Goal: Transaction & Acquisition: Purchase product/service

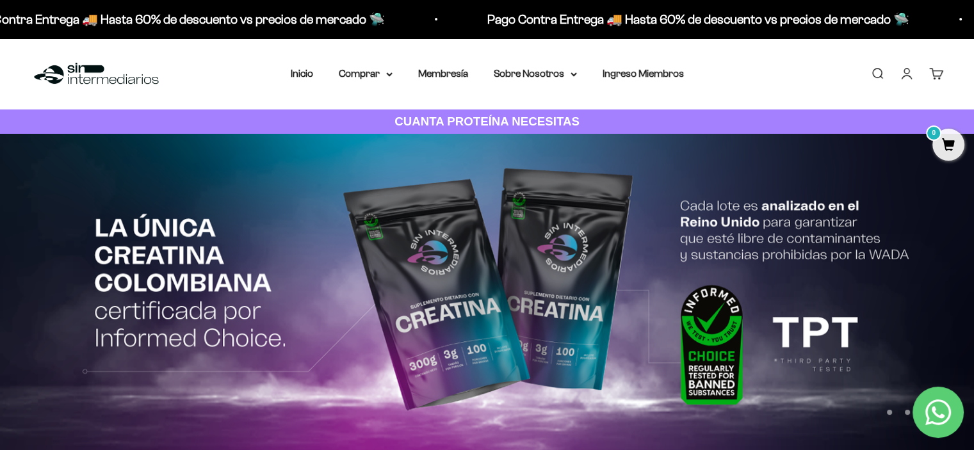
click at [899, 76] on link "Iniciar sesión" at bounding box center [906, 74] width 14 height 14
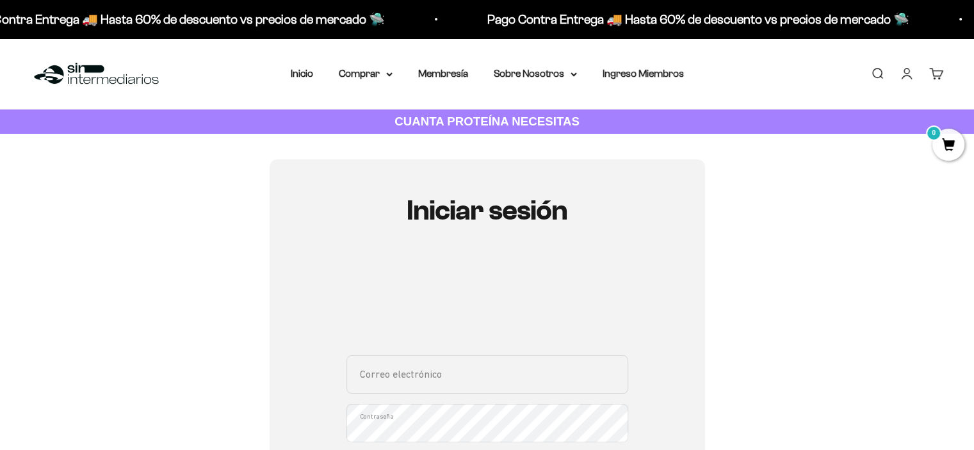
scroll to position [192, 0]
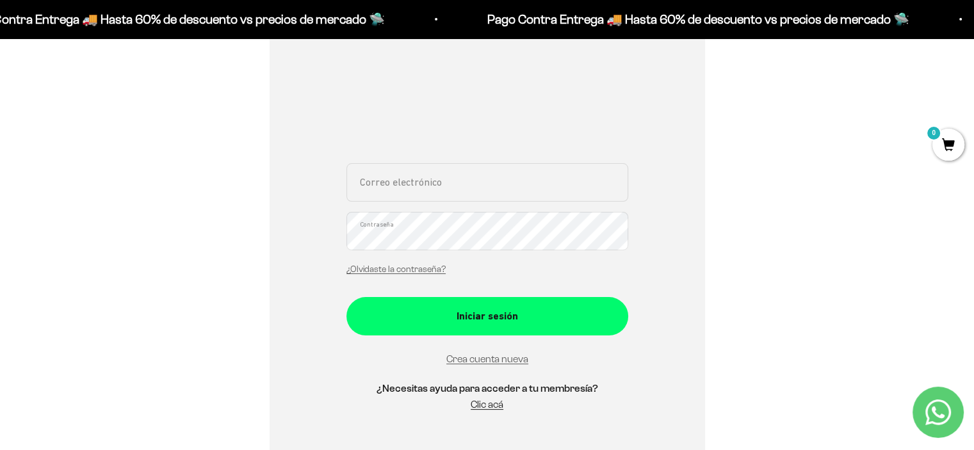
click at [436, 179] on input "Correo electrónico" at bounding box center [487, 182] width 282 height 38
type input "zahircastillo@gmail.com"
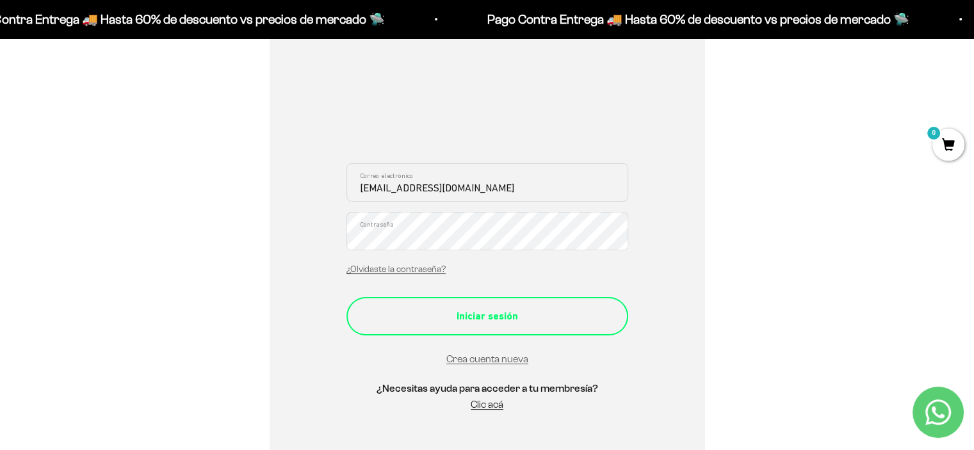
click at [539, 309] on div "Iniciar sesión" at bounding box center [487, 316] width 230 height 17
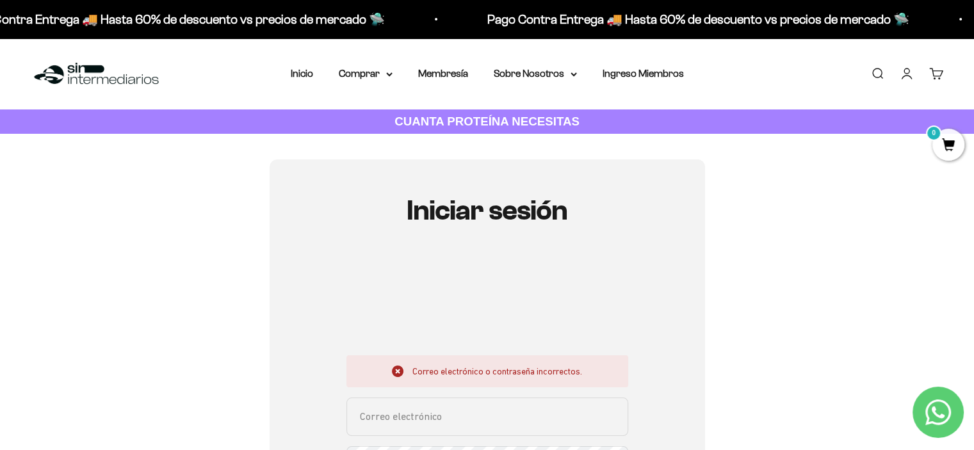
scroll to position [128, 0]
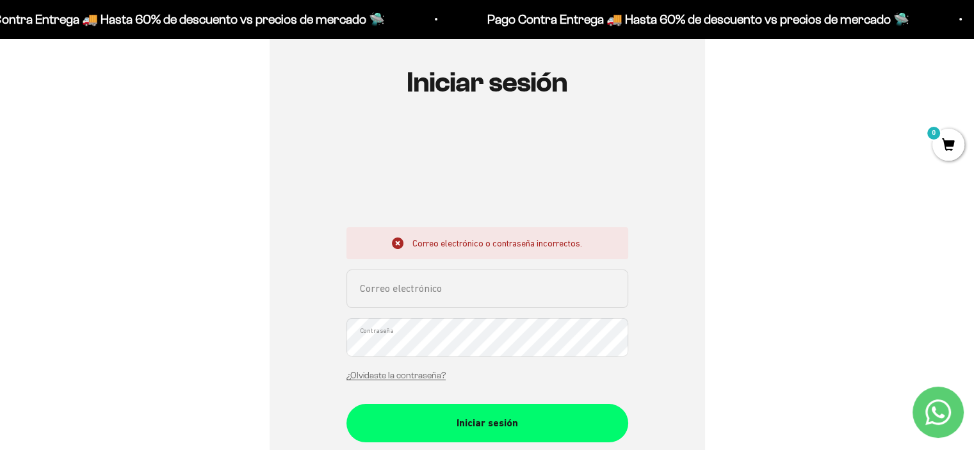
click at [433, 293] on input "Correo electrónico" at bounding box center [487, 288] width 282 height 38
type input "zahircastillo@gmail.com"
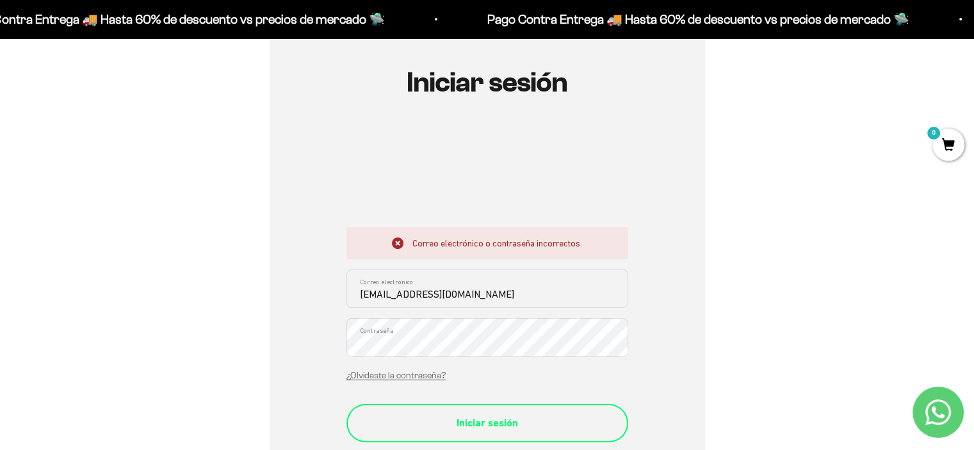
click at [451, 421] on div "Iniciar sesión" at bounding box center [487, 423] width 230 height 17
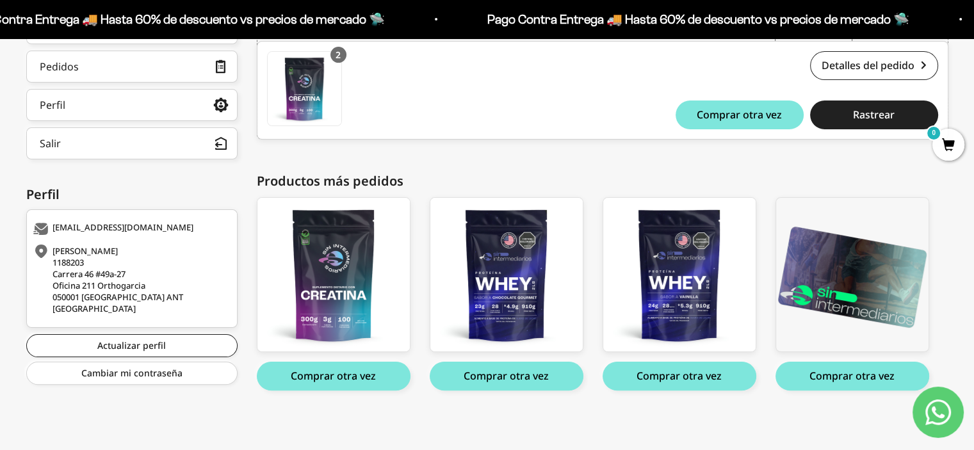
scroll to position [118, 0]
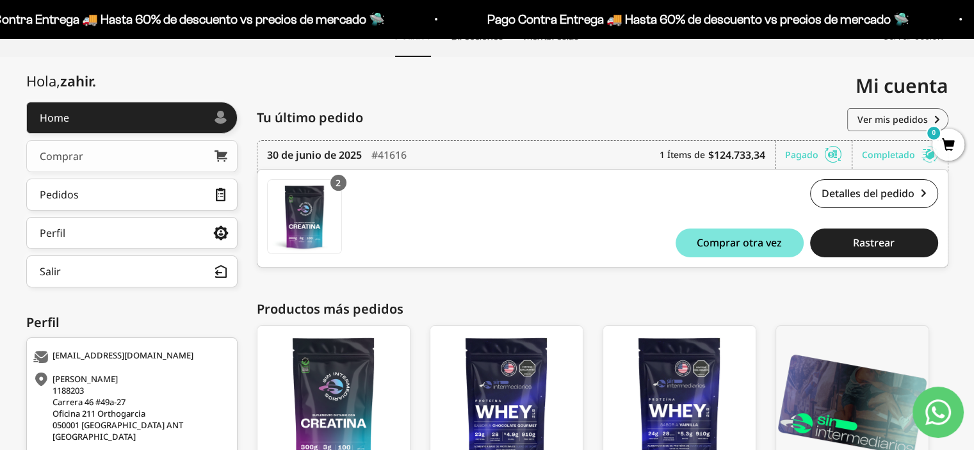
click at [143, 157] on link "Comprar" at bounding box center [131, 156] width 211 height 32
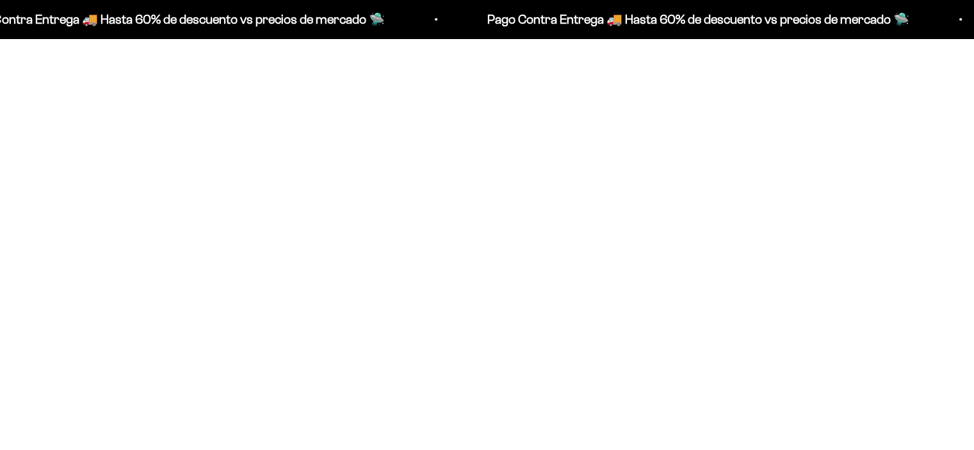
scroll to position [637, 0]
type input "2"
click at [289, 244] on input "2" at bounding box center [295, 248] width 54 height 22
click at [309, 247] on span at bounding box center [310, 248] width 12 height 15
type input "2"
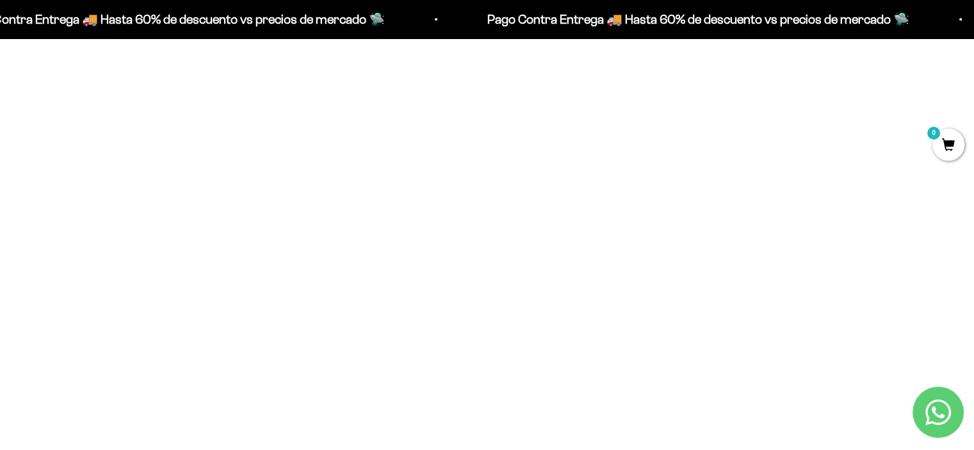
click at [601, 244] on input "2" at bounding box center [604, 248] width 54 height 22
click at [627, 247] on div at bounding box center [620, 248] width 22 height 22
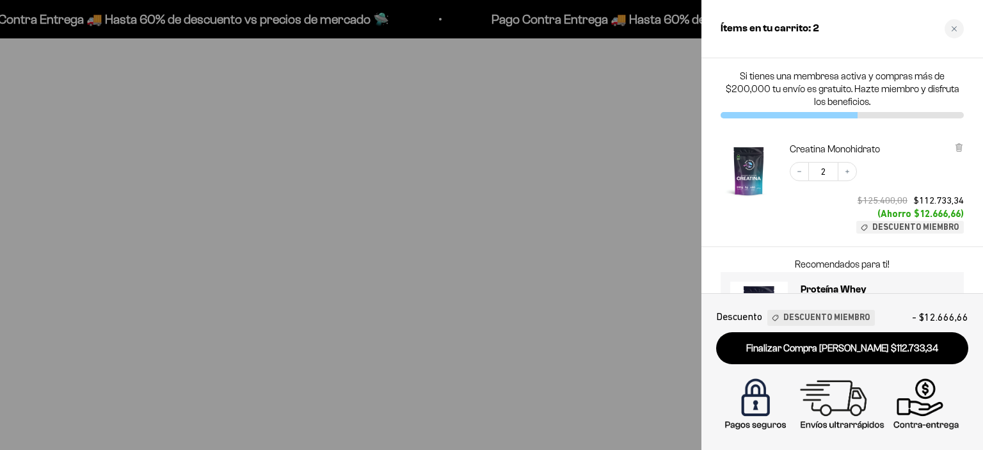
click at [316, 250] on div at bounding box center [491, 225] width 983 height 450
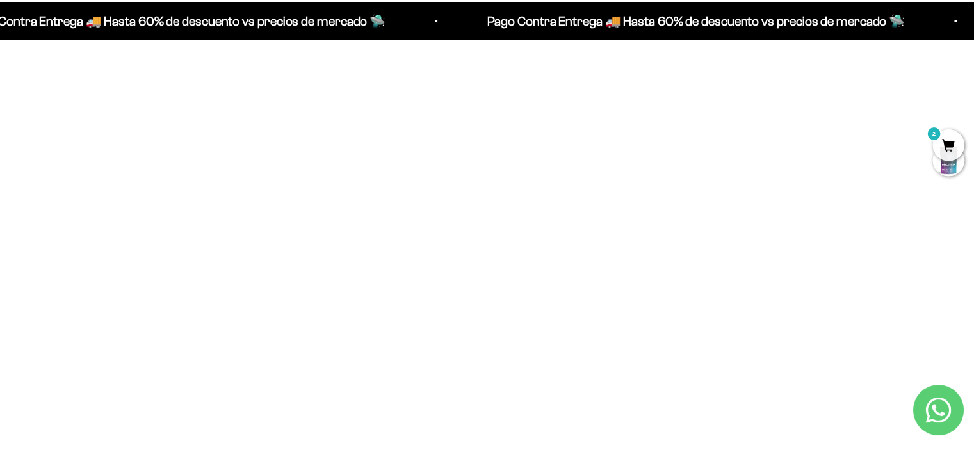
scroll to position [637, 0]
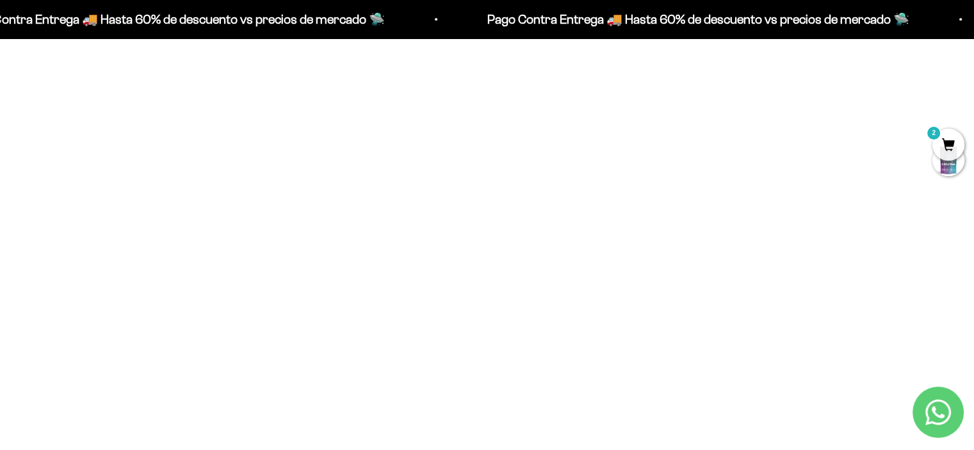
click at [314, 250] on span at bounding box center [310, 247] width 12 height 15
click at [309, 250] on span at bounding box center [310, 247] width 12 height 15
click at [309, 257] on div at bounding box center [311, 248] width 22 height 22
click at [310, 248] on span at bounding box center [310, 247] width 12 height 15
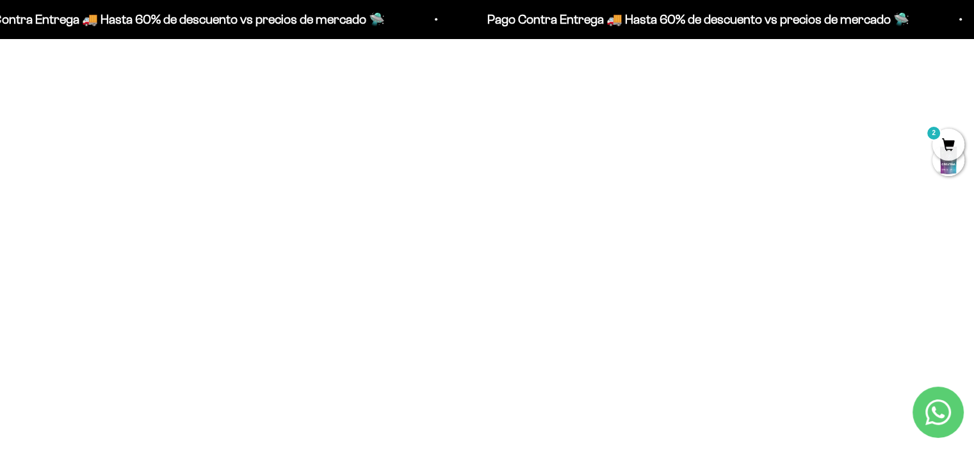
click at [313, 252] on span at bounding box center [310, 247] width 12 height 15
click at [312, 258] on div at bounding box center [311, 248] width 22 height 22
click at [279, 250] on input "2" at bounding box center [295, 248] width 54 height 22
click at [311, 252] on span at bounding box center [310, 247] width 12 height 15
click at [312, 255] on div at bounding box center [311, 248] width 22 height 22
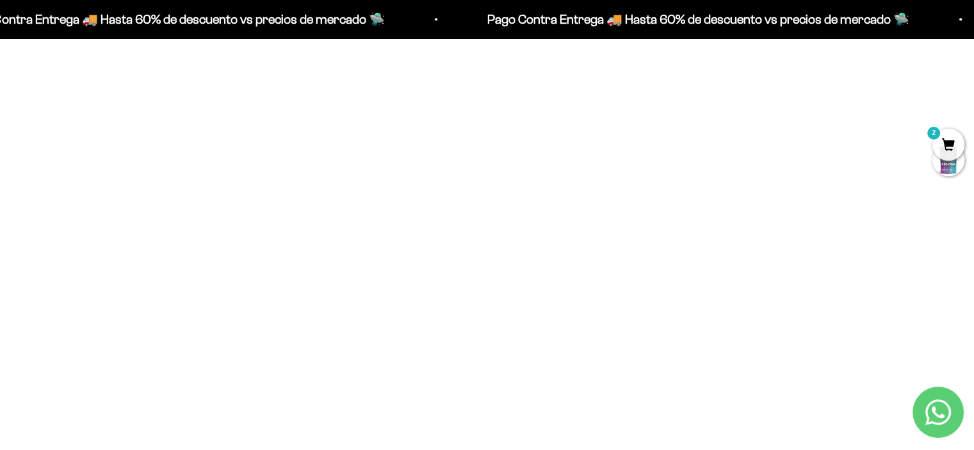
click at [312, 255] on div at bounding box center [311, 248] width 22 height 22
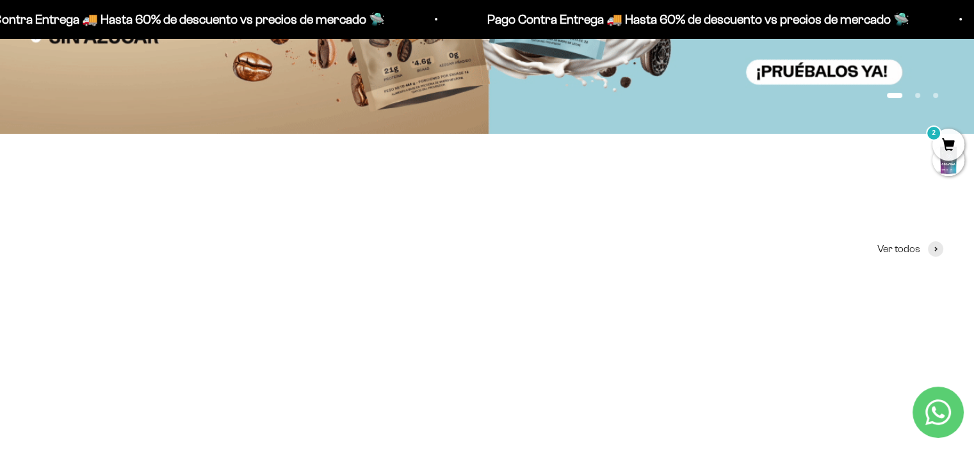
scroll to position [382, 0]
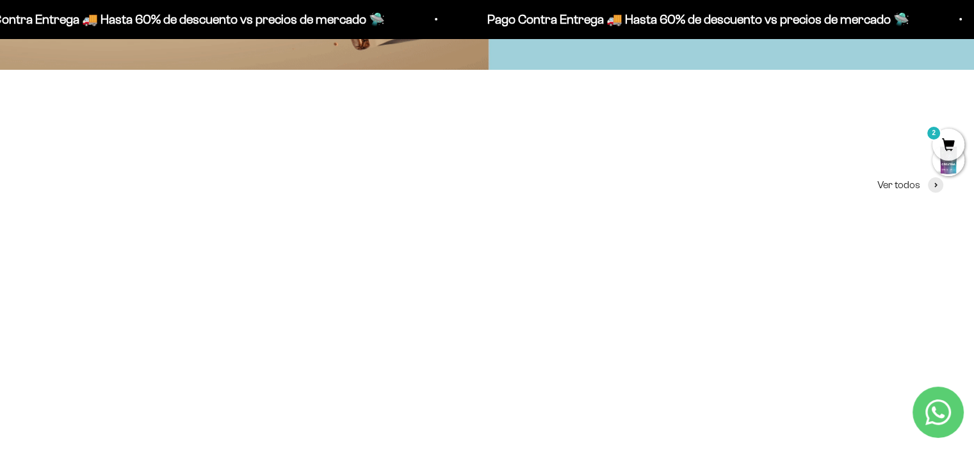
click at [364, 288] on img at bounding box center [487, 370] width 294 height 294
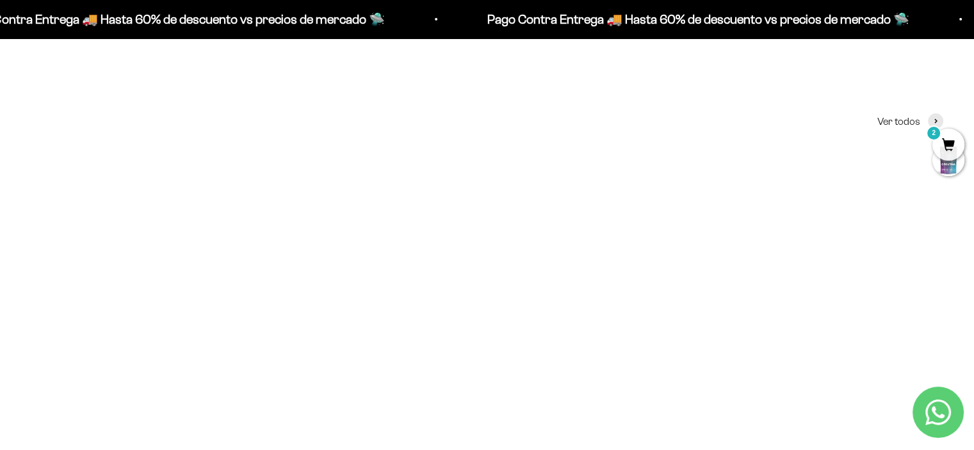
scroll to position [510, 0]
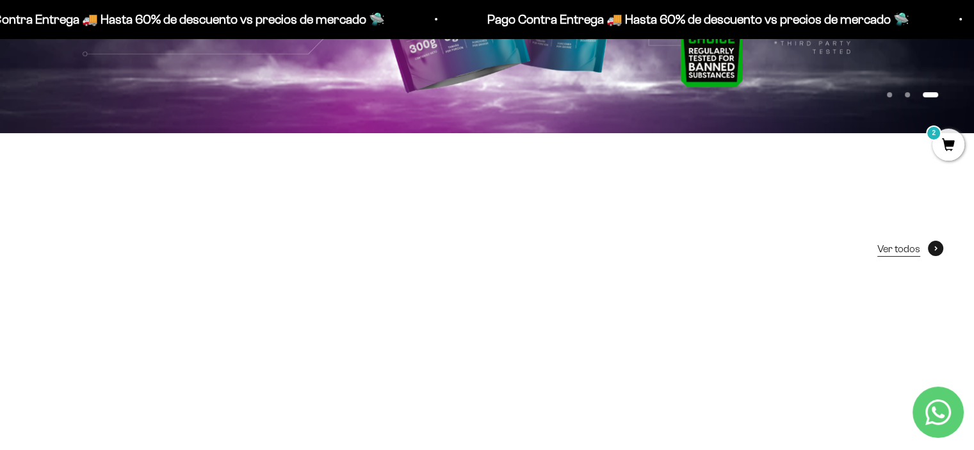
click at [904, 248] on span "Ver todos" at bounding box center [898, 249] width 43 height 17
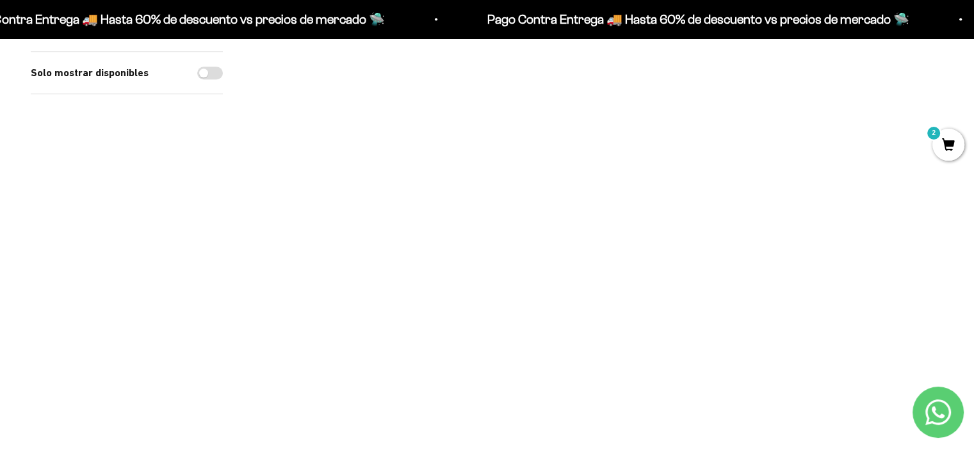
scroll to position [1088, 0]
click at [725, 179] on img at bounding box center [739, 210] width 125 height 125
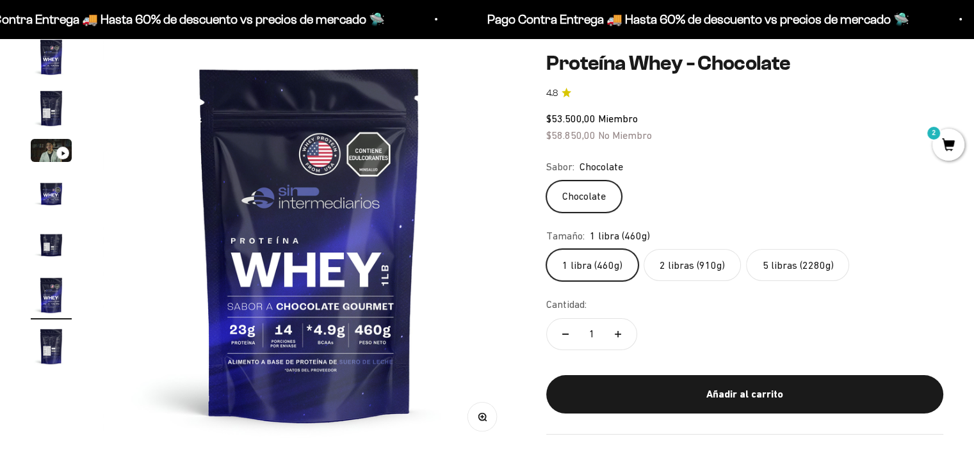
click at [691, 262] on label "2 libras (910g)" at bounding box center [691, 265] width 97 height 32
click at [546, 249] on input "2 libras (910g)" at bounding box center [545, 248] width 1 height 1
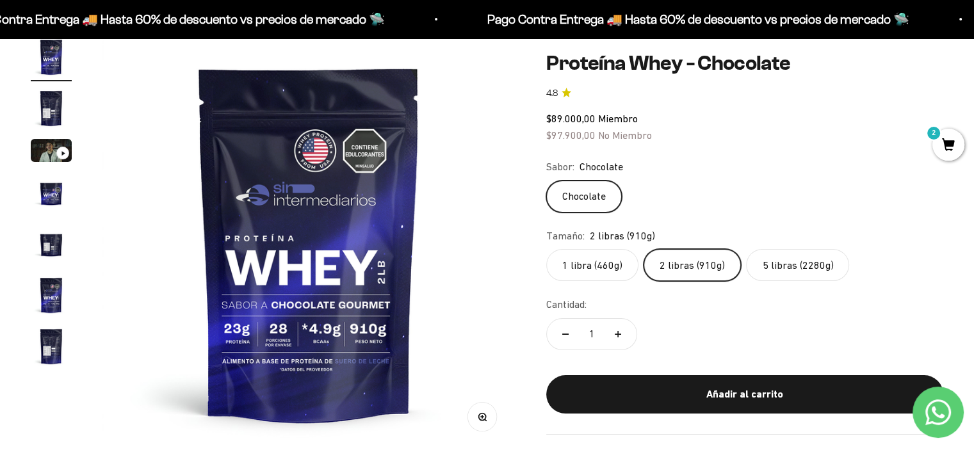
click at [616, 335] on icon "Aumentar cantidad" at bounding box center [617, 334] width 6 height 6
type input "2"
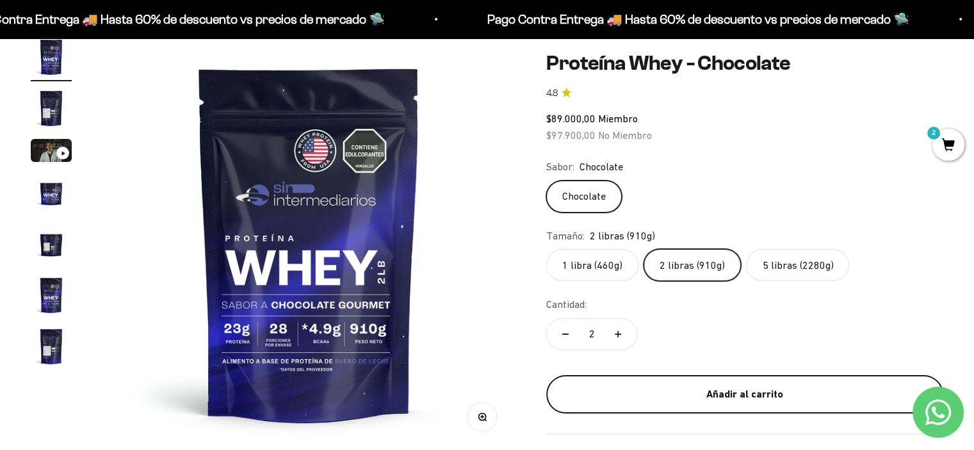
click at [702, 386] on div "Añadir al carrito" at bounding box center [745, 394] width 346 height 17
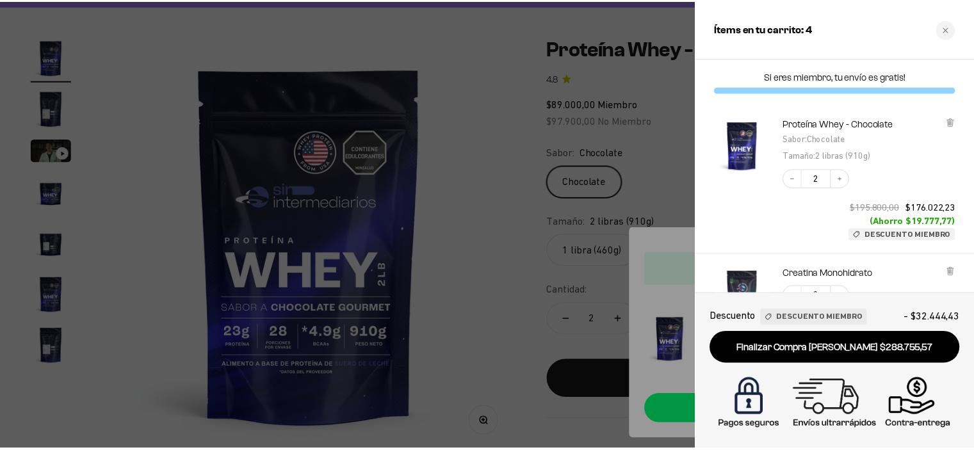
scroll to position [190, 0]
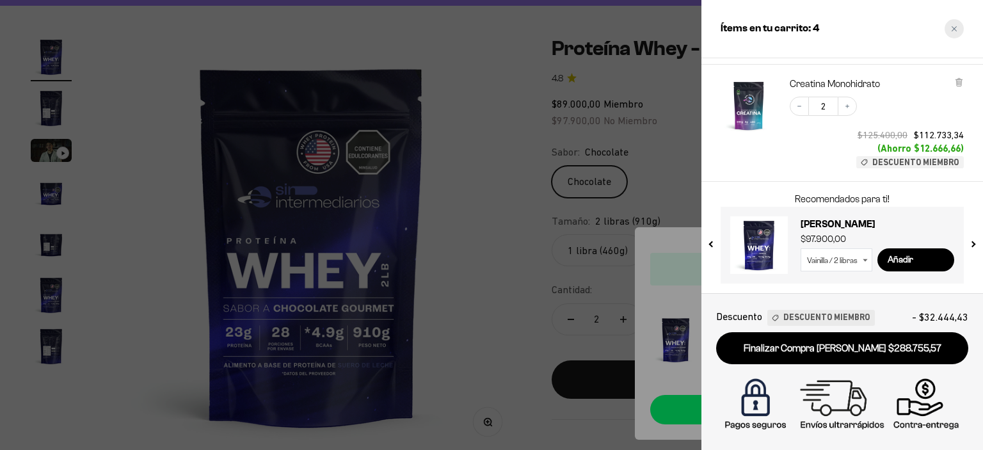
click at [954, 33] on div "Close cart" at bounding box center [954, 28] width 19 height 19
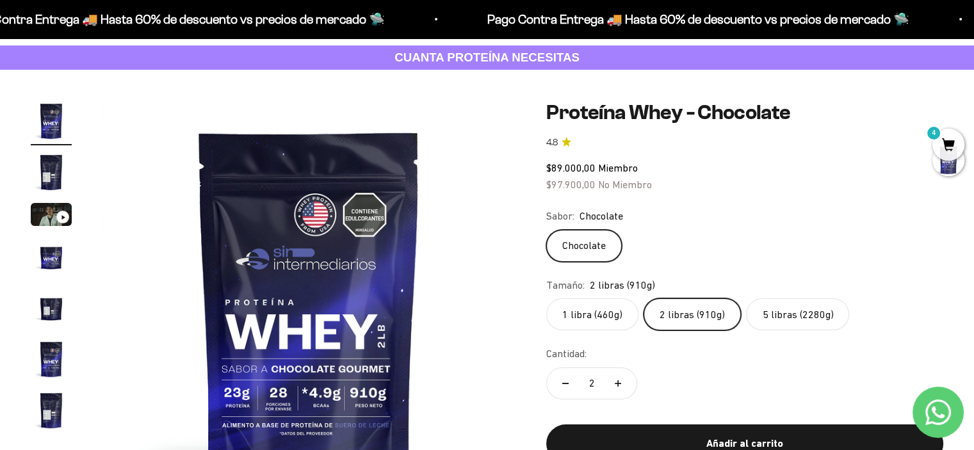
scroll to position [0, 0]
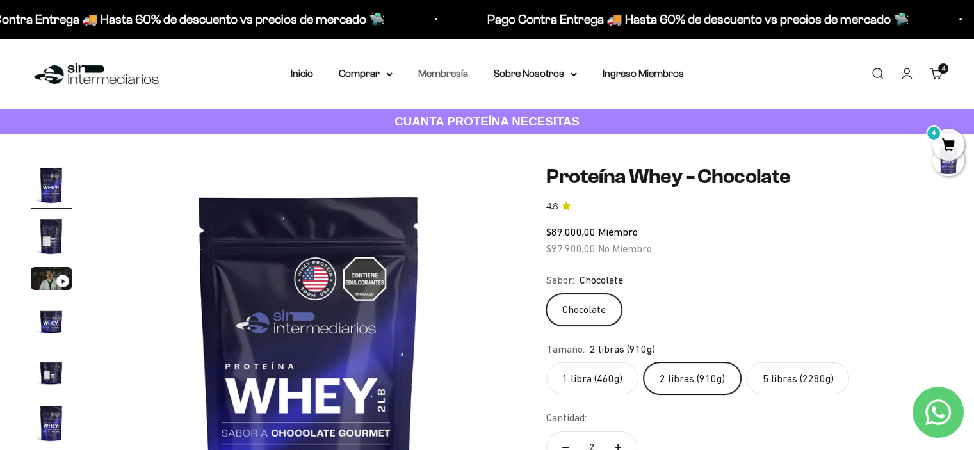
click at [438, 77] on link "Membresía" at bounding box center [443, 73] width 50 height 11
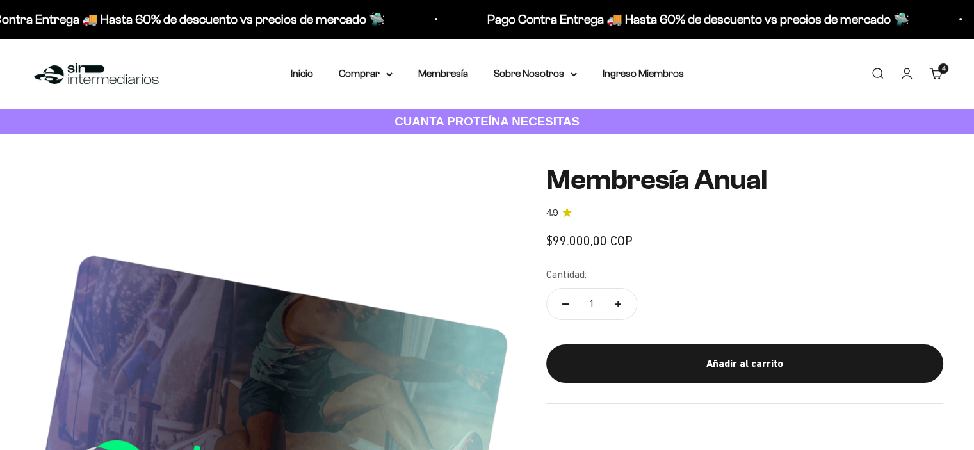
click at [901, 71] on link "Cuenta" at bounding box center [906, 74] width 14 height 14
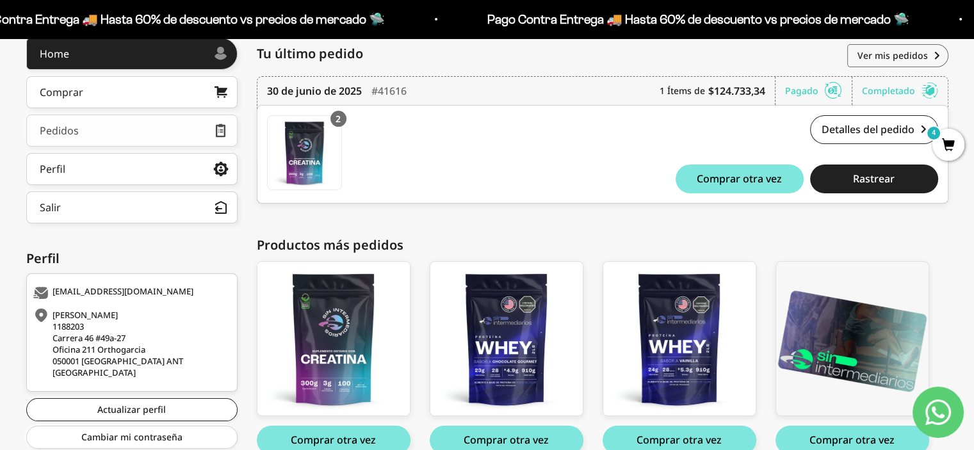
scroll to position [54, 0]
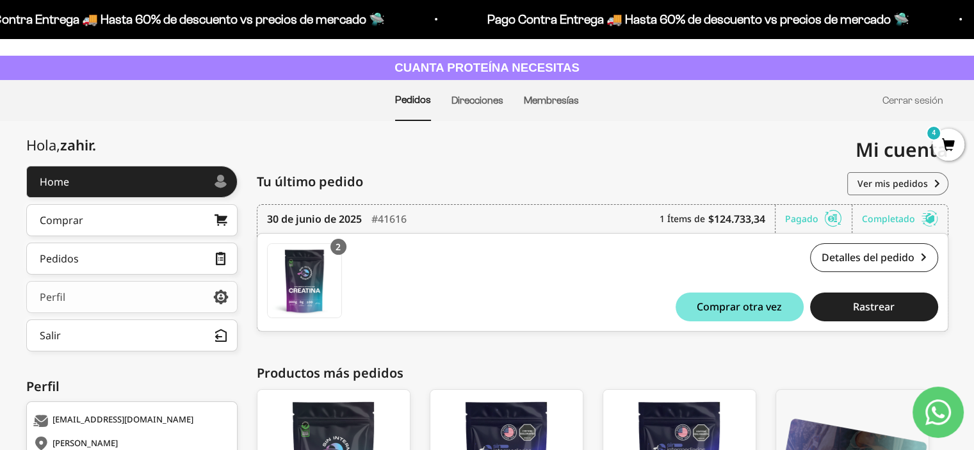
click at [97, 294] on link "Perfil" at bounding box center [131, 297] width 211 height 32
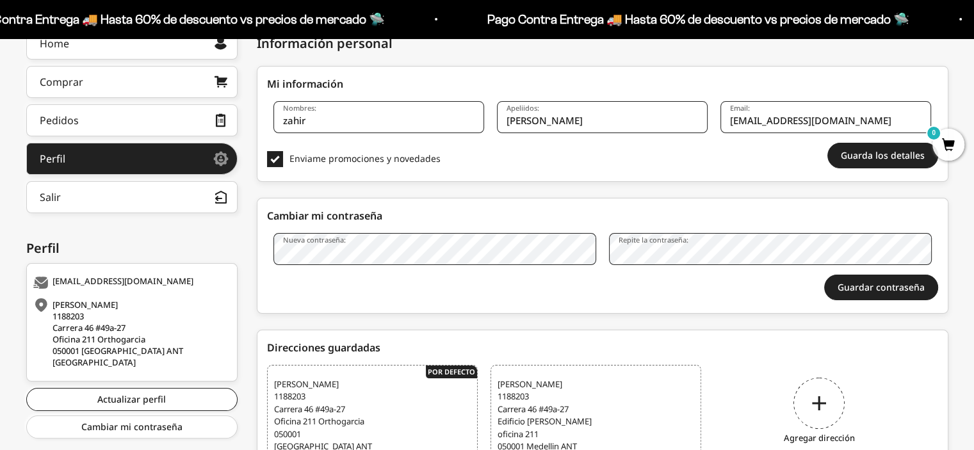
scroll to position [278, 0]
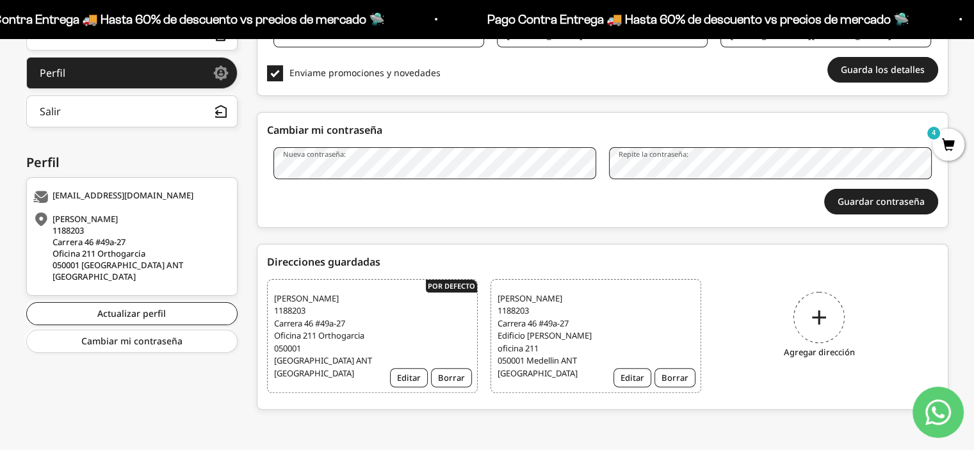
click at [814, 321] on div "Agregar dirección" at bounding box center [819, 327] width 211 height 96
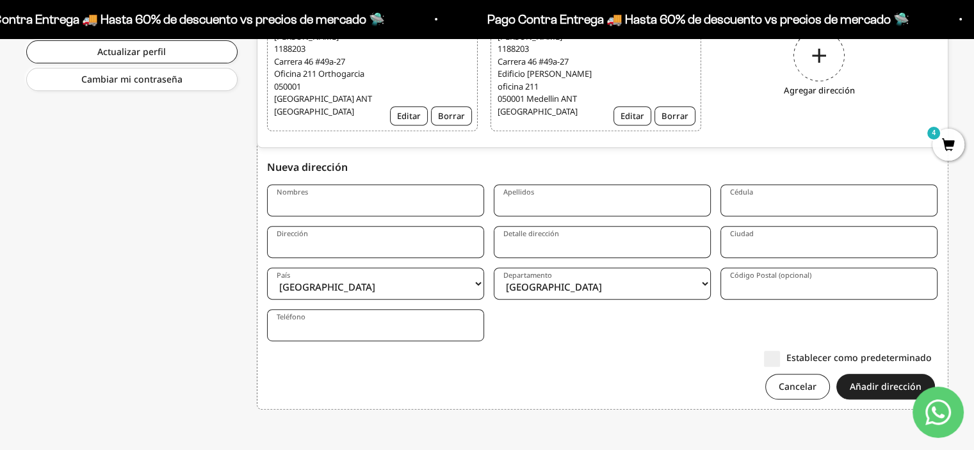
click at [382, 199] on input "Nombres" at bounding box center [375, 200] width 217 height 32
type input "[PERSON_NAME]"
click at [563, 195] on input "Apellidos" at bounding box center [602, 200] width 217 height 32
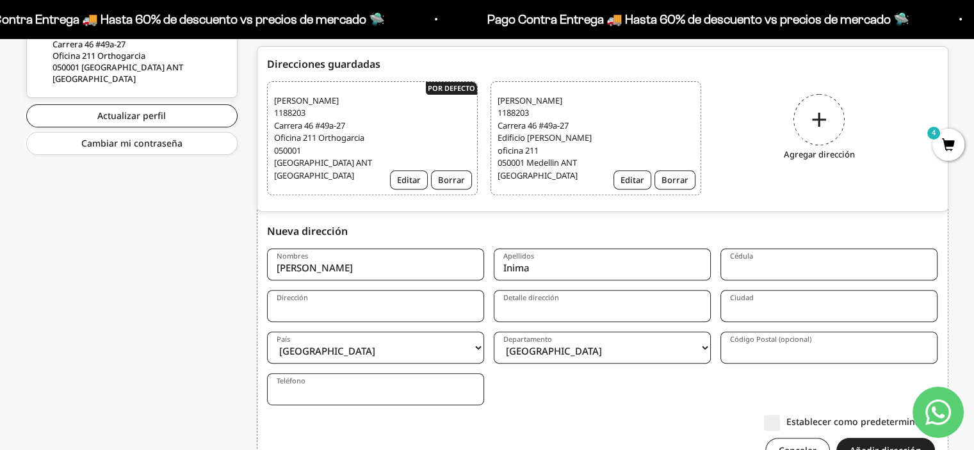
type input "Inima"
click at [775, 255] on input "Cédula" at bounding box center [828, 264] width 217 height 32
type input "6613070"
click at [316, 307] on input "Dirección" at bounding box center [375, 306] width 217 height 32
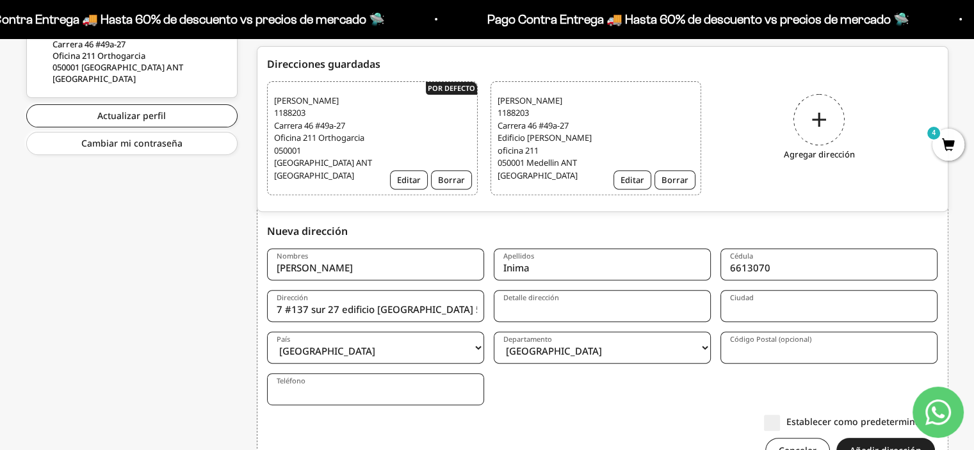
type input "Carrera 47 #137 sur 27 edificio Casa Bella Interior 502"
click at [755, 293] on input "Ciudad" at bounding box center [828, 306] width 217 height 32
type input "Caldas"
click at [630, 350] on select "Amazonas Antioquia Arauca Atlántico Bogotá Bolívar Boyacá Caldas Caquetá Casana…" at bounding box center [602, 348] width 217 height 32
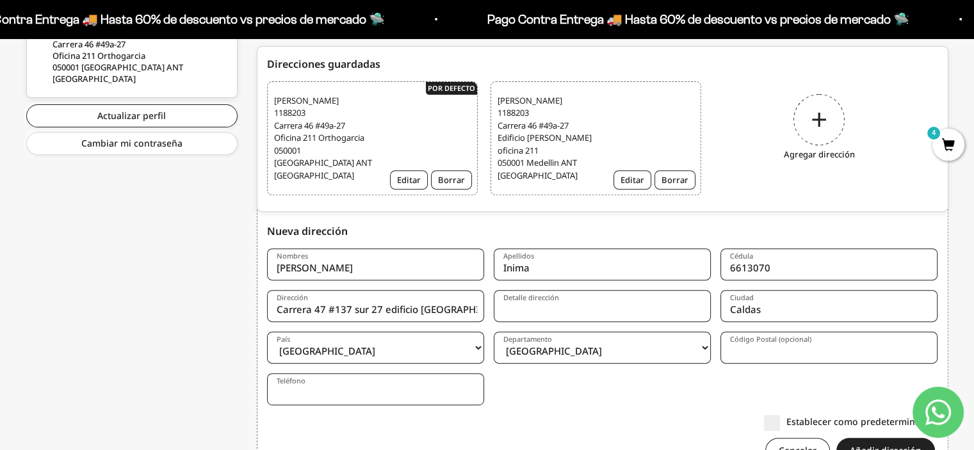
select select "Antioquia"
click at [494, 332] on select "Amazonas Antioquia Arauca Atlántico Bogotá Bolívar Boyacá Caldas Caquetá Casana…" at bounding box center [602, 348] width 217 height 32
click at [754, 351] on input "Código Postal (opcional)" at bounding box center [828, 348] width 217 height 32
type input "055440"
click at [389, 382] on input "Teléfono" at bounding box center [375, 389] width 217 height 32
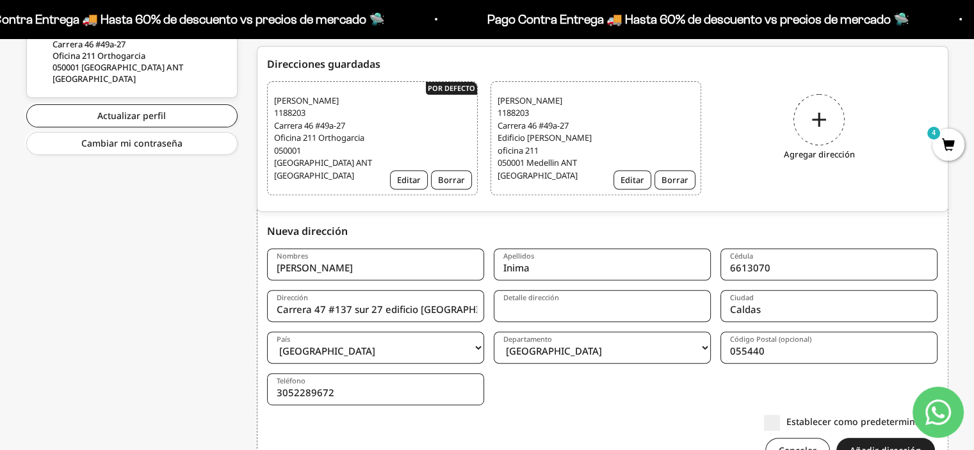
scroll to position [540, 0]
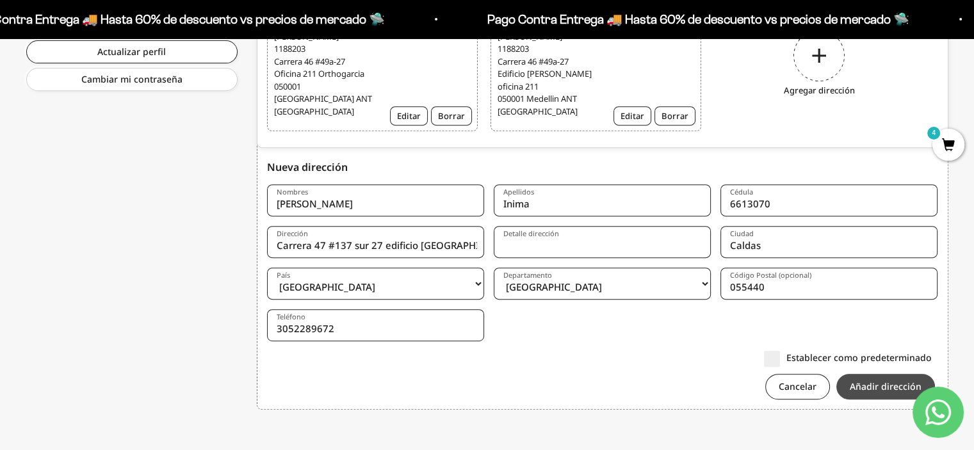
type input "3052289672"
click at [860, 391] on button "Añadir dirección" at bounding box center [885, 387] width 99 height 26
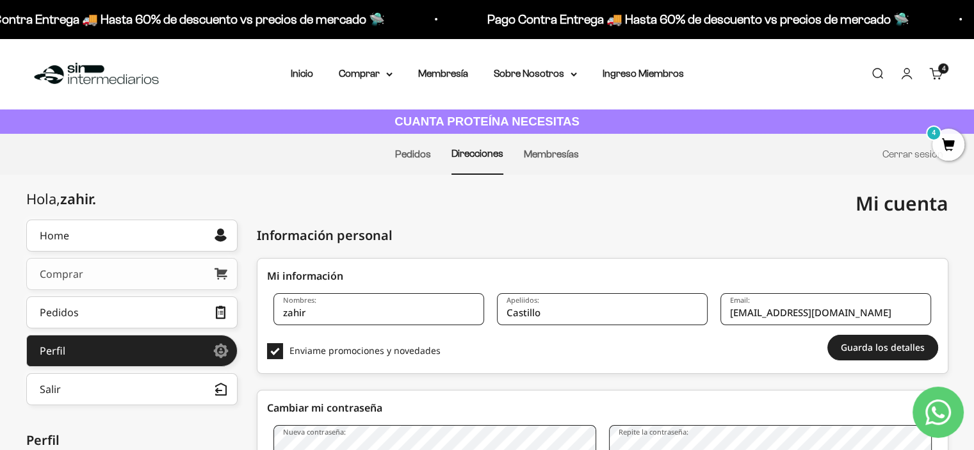
click at [119, 268] on link "Comprar" at bounding box center [131, 274] width 211 height 32
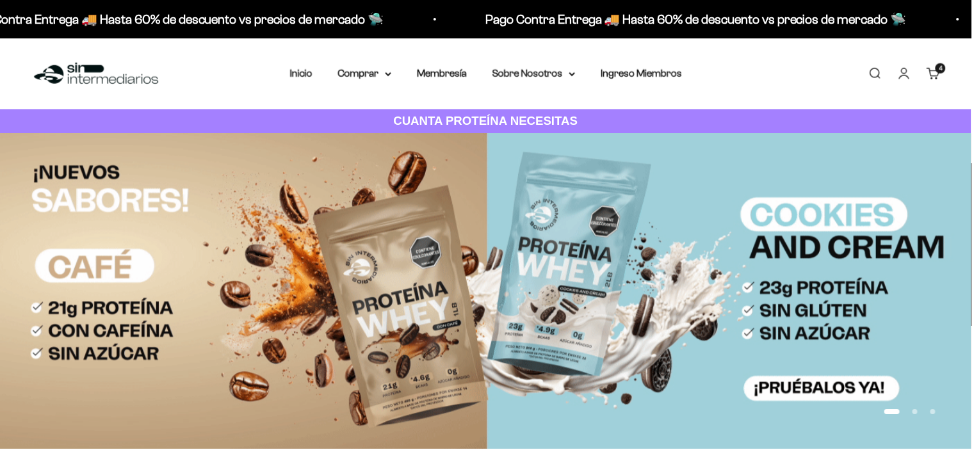
click at [940, 70] on cart-count "4 artículos 4" at bounding box center [943, 68] width 10 height 10
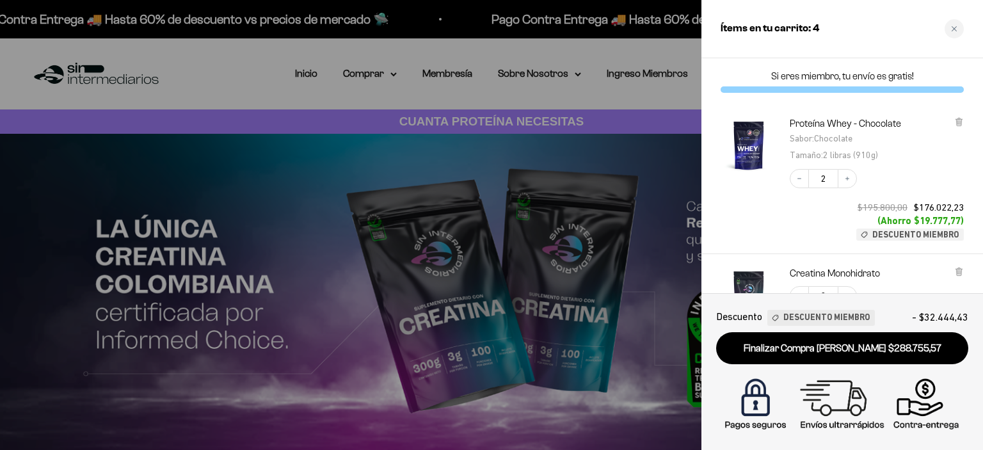
scroll to position [190, 0]
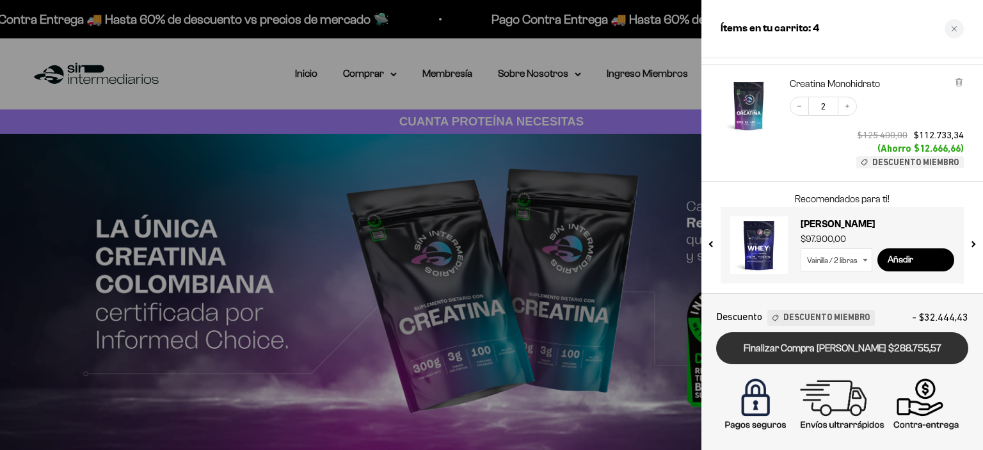
click at [835, 342] on link "Finalizar Compra [PERSON_NAME] $288.755,57" at bounding box center [842, 348] width 252 height 33
